Goal: Task Accomplishment & Management: Manage account settings

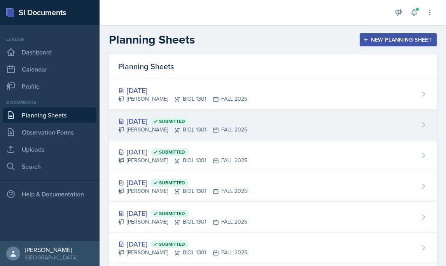
click at [145, 121] on div "[DATE] Submitted" at bounding box center [182, 121] width 129 height 10
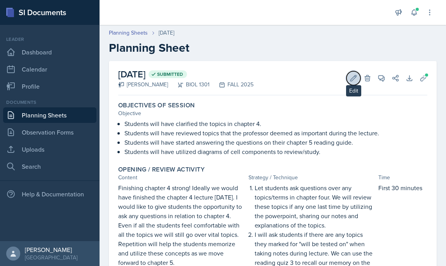
click at [351, 77] on icon at bounding box center [353, 78] width 8 height 8
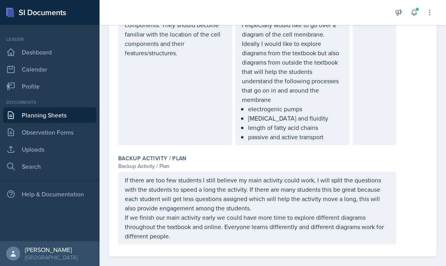
scroll to position [834, 0]
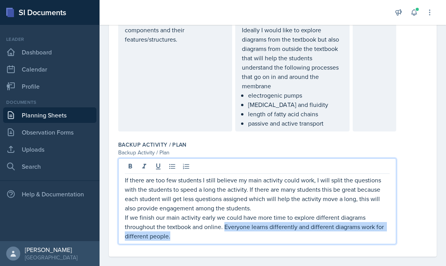
drag, startPoint x: 224, startPoint y: 217, endPoint x: 233, endPoint y: 227, distance: 13.7
click at [233, 227] on p "If we finish our main activity early we could have more time to explore differe…" at bounding box center [257, 226] width 265 height 28
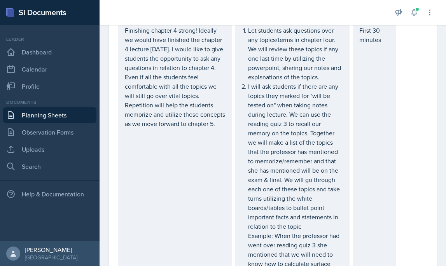
scroll to position [0, 0]
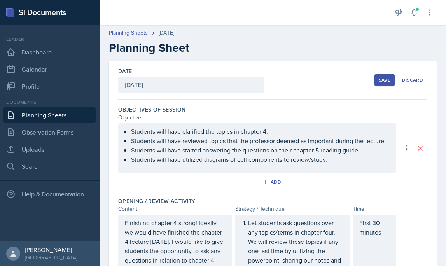
click at [378, 76] on button "Save" at bounding box center [384, 80] width 20 height 12
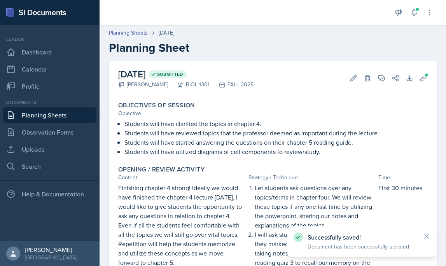
click at [44, 116] on link "Planning Sheets" at bounding box center [49, 115] width 93 height 16
